Goal: Information Seeking & Learning: Find contact information

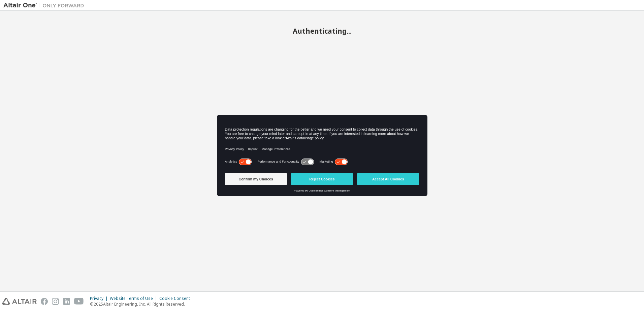
click at [408, 63] on div "Authenticating..." at bounding box center [321, 151] width 637 height 274
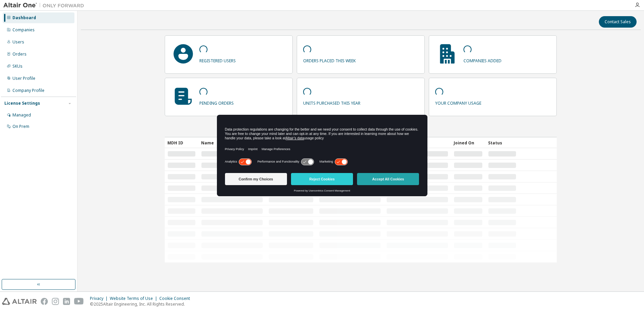
click at [385, 183] on button "Accept All Cookies" at bounding box center [388, 179] width 62 height 12
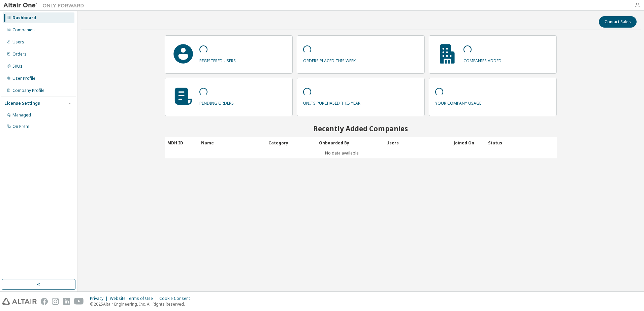
click at [640, 5] on icon "button" at bounding box center [637, 4] width 5 height 5
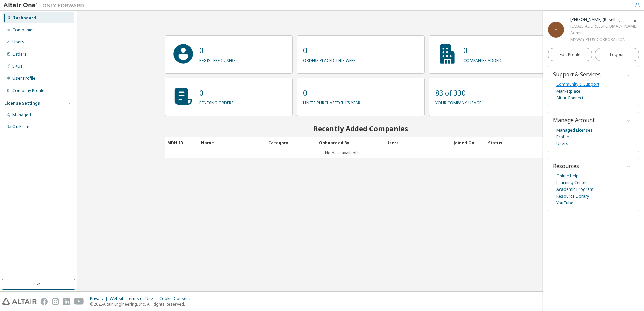
click at [568, 83] on link "Community & Support" at bounding box center [577, 84] width 43 height 7
